Goal: Information Seeking & Learning: Learn about a topic

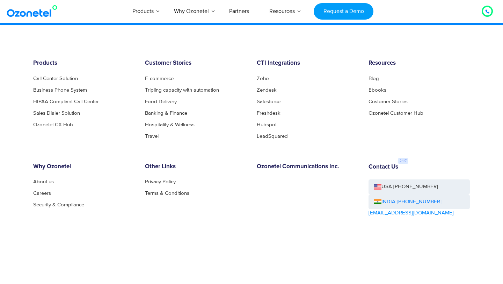
scroll to position [3786, 0]
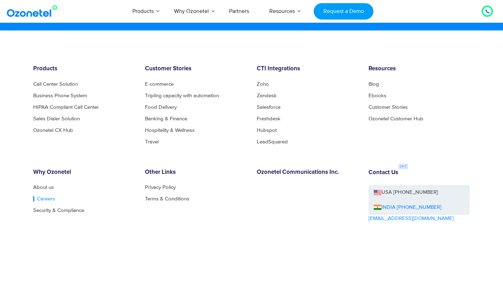
click at [49, 200] on link "Careers" at bounding box center [44, 198] width 22 height 5
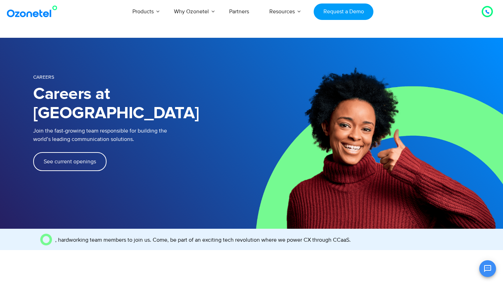
click at [79, 159] on span "See current openings" at bounding box center [70, 162] width 52 height 6
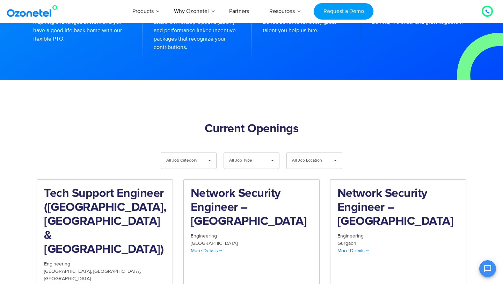
scroll to position [624, 0]
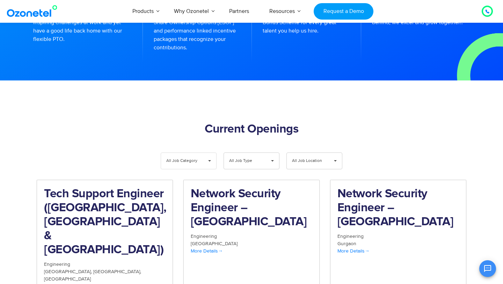
click at [199, 153] on span "All Job Category" at bounding box center [182, 161] width 33 height 16
click at [246, 153] on span "All Job Type" at bounding box center [245, 161] width 33 height 16
